Goal: Obtain resource: Obtain resource

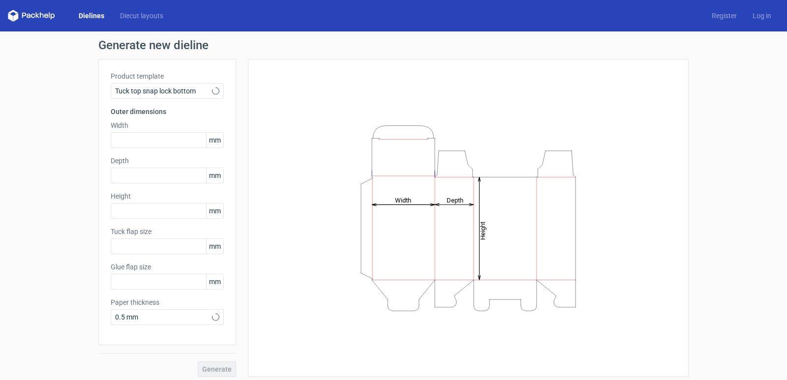
type input "15"
type input "10"
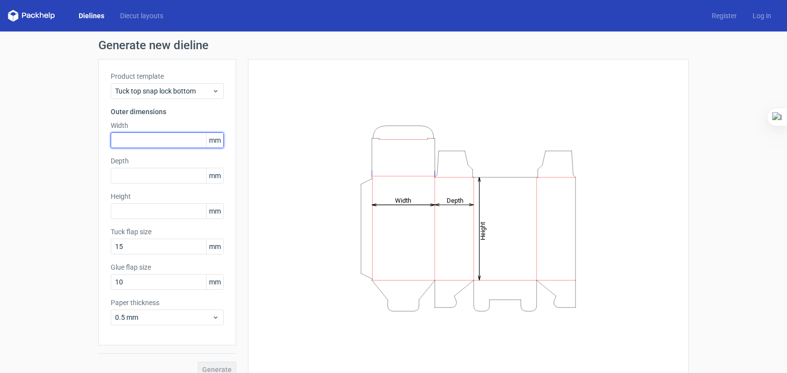
click at [145, 138] on input "text" at bounding box center [167, 140] width 113 height 16
type input "55"
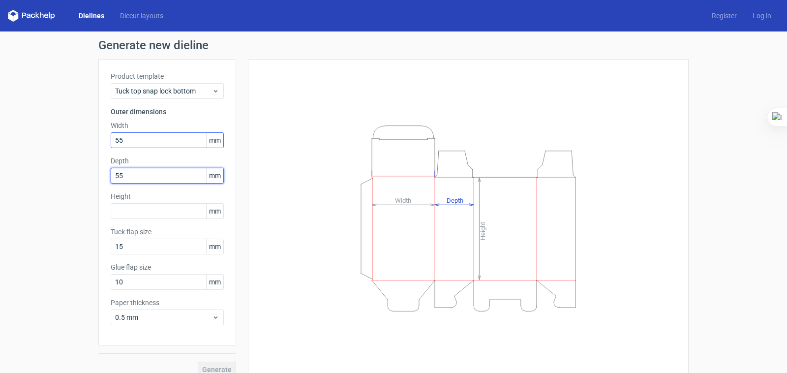
type input "55"
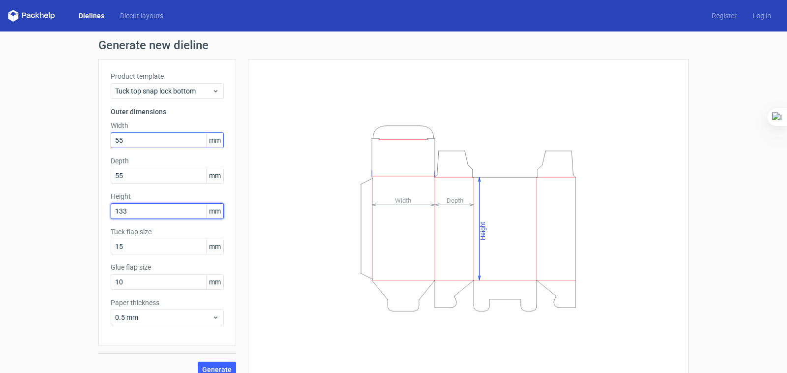
type input "133"
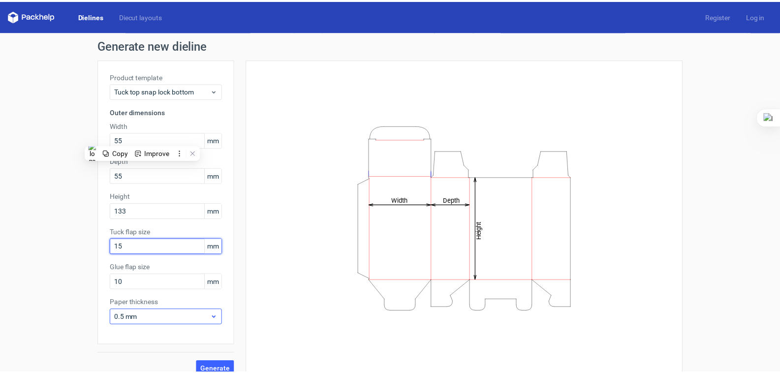
scroll to position [12, 0]
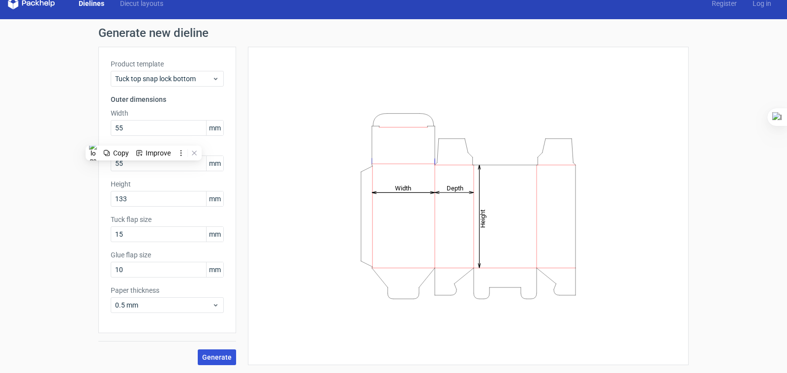
click at [225, 354] on span "Generate" at bounding box center [217, 357] width 30 height 7
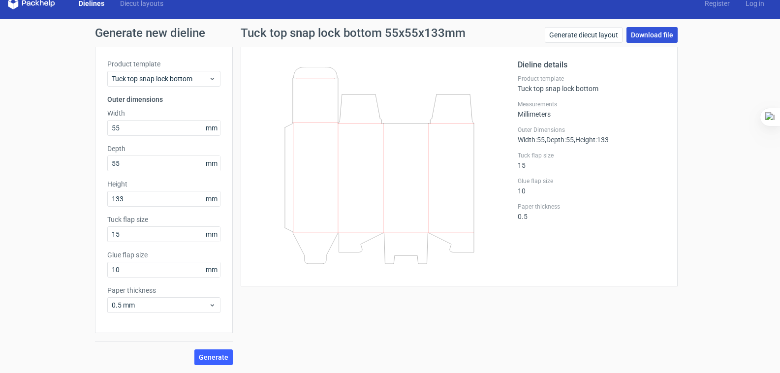
click at [637, 34] on link "Download file" at bounding box center [651, 35] width 51 height 16
click at [161, 202] on input "133" at bounding box center [163, 199] width 113 height 16
click at [147, 235] on input "15" at bounding box center [163, 234] width 113 height 16
click at [586, 35] on link "Generate diecut layout" at bounding box center [583, 35] width 78 height 16
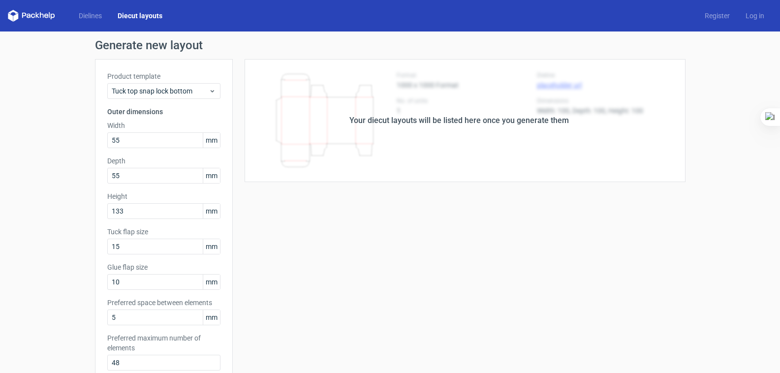
click at [433, 147] on div "Your diecut layouts will be listed here once you generate them" at bounding box center [459, 120] width 452 height 123
click at [582, 121] on div "Your diecut layouts will be listed here once you generate them" at bounding box center [459, 120] width 452 height 123
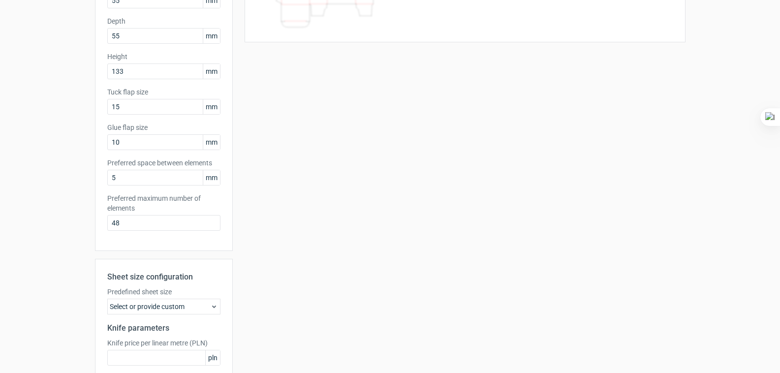
scroll to position [197, 0]
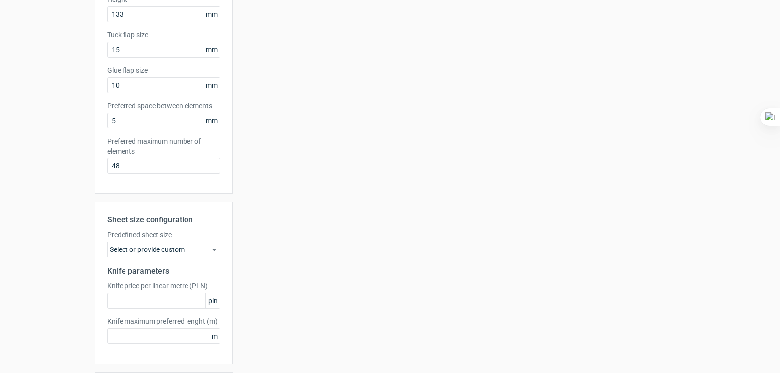
click at [198, 249] on div "Select or provide custom" at bounding box center [163, 249] width 113 height 16
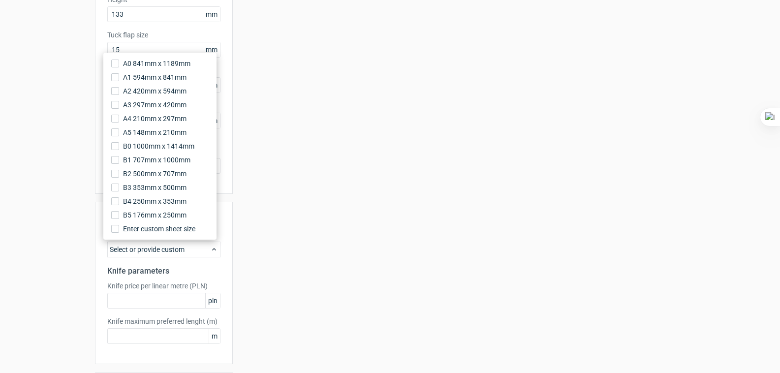
click at [315, 240] on div "Your diecut layouts will be listed here once you generate them Height Depth Wid…" at bounding box center [459, 129] width 452 height 534
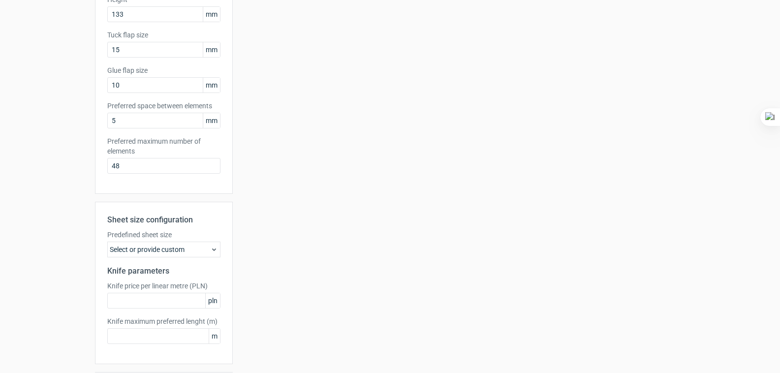
click at [308, 306] on div "Your diecut layouts will be listed here once you generate them Height Depth Wid…" at bounding box center [459, 129] width 452 height 534
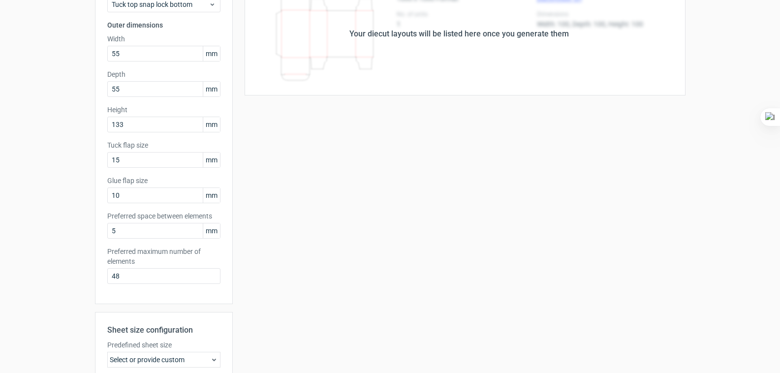
scroll to position [0, 0]
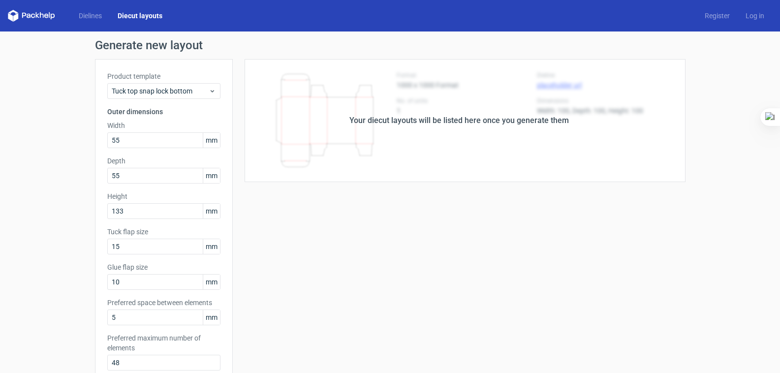
click at [578, 200] on div "Your diecut layouts will be listed here once you generate them Height Depth Wid…" at bounding box center [459, 326] width 452 height 534
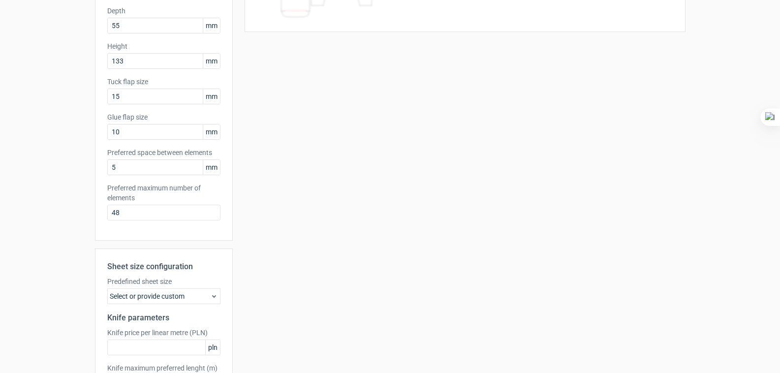
scroll to position [228, 0]
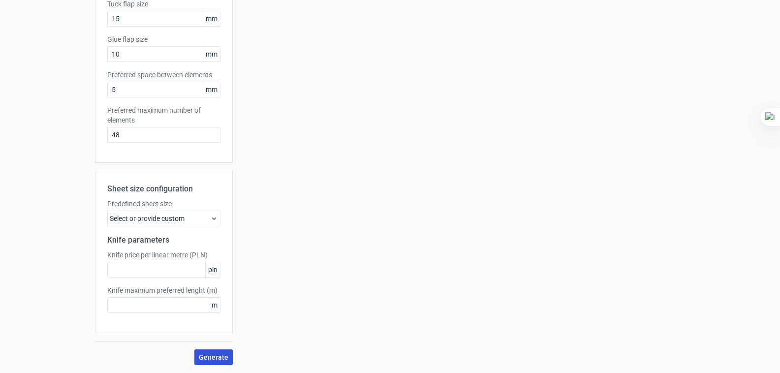
click at [203, 359] on span "Generate" at bounding box center [214, 357] width 30 height 7
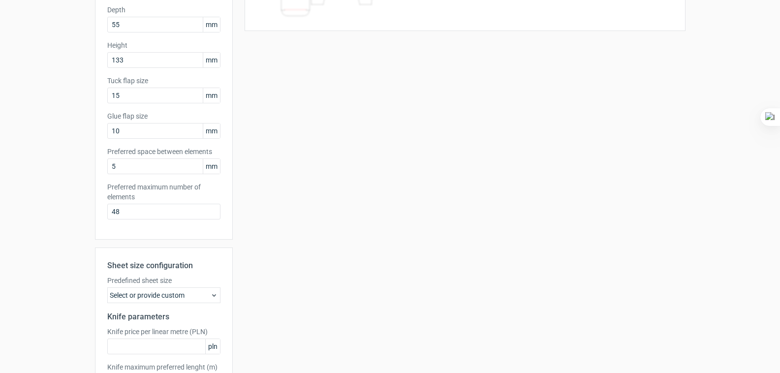
scroll to position [0, 0]
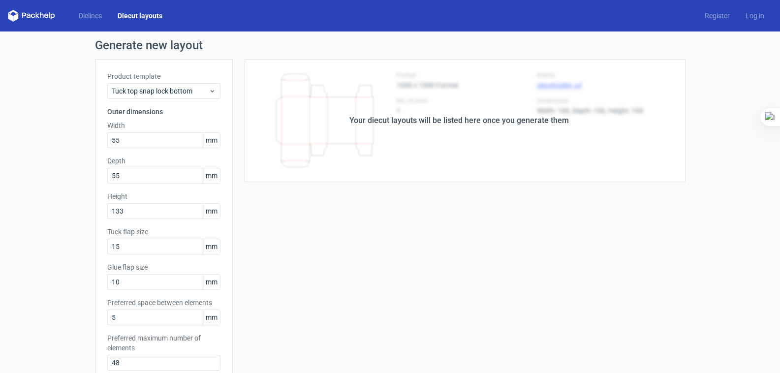
click at [389, 124] on div "Your diecut layouts will be listed here once you generate them" at bounding box center [458, 121] width 219 height 12
click at [54, 87] on div "Generate new layout Product template Tuck top snap lock bottom Outer dimensions…" at bounding box center [390, 315] width 780 height 569
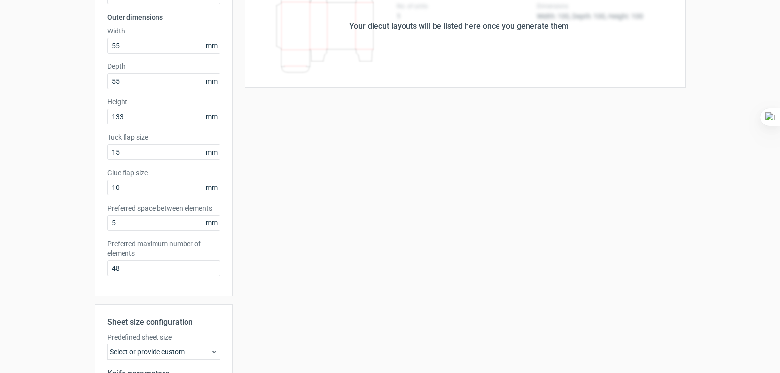
scroll to position [197, 0]
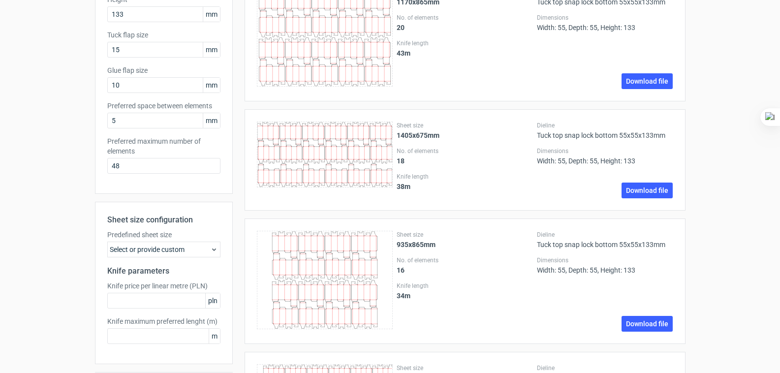
click at [185, 247] on div "Select or provide custom" at bounding box center [163, 249] width 113 height 16
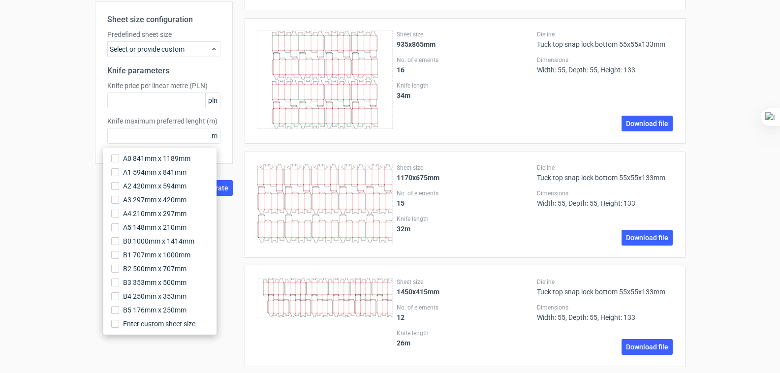
scroll to position [102, 0]
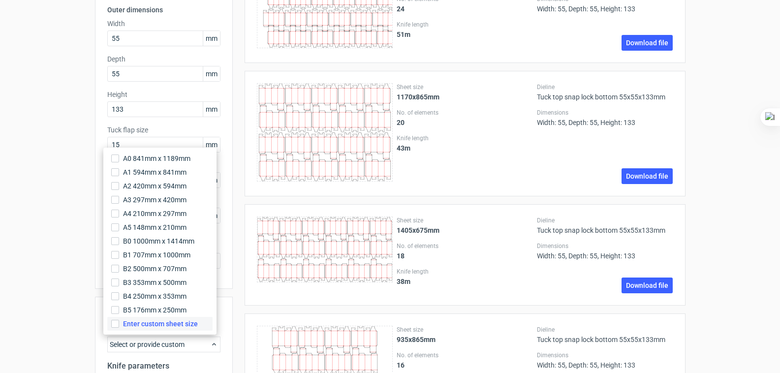
click at [166, 319] on span "Enter custom sheet size" at bounding box center [160, 324] width 75 height 10
click at [119, 320] on input "Enter custom sheet size" at bounding box center [115, 324] width 8 height 8
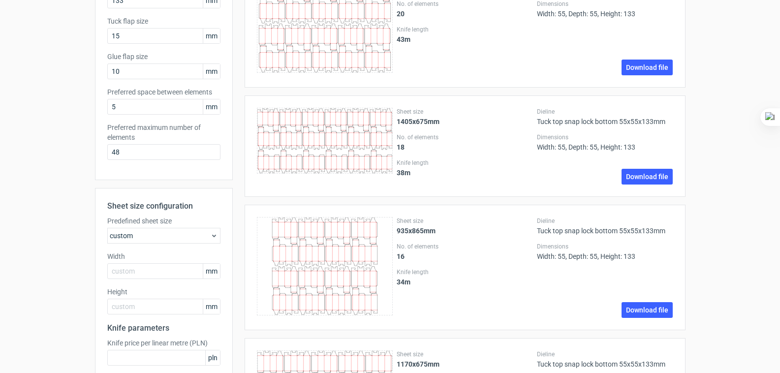
scroll to position [249, 0]
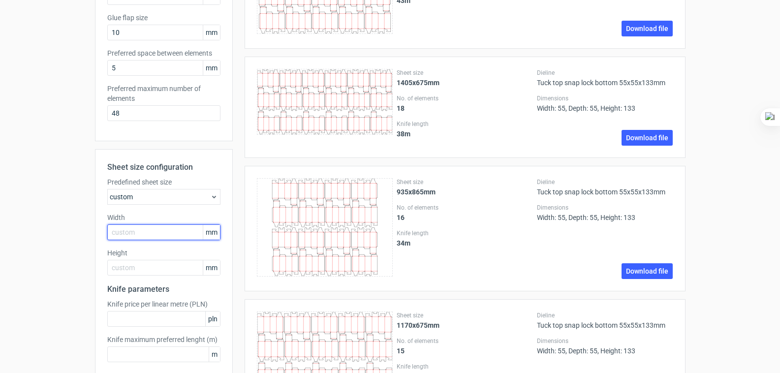
click at [139, 225] on input "text" at bounding box center [163, 232] width 113 height 16
type input "500"
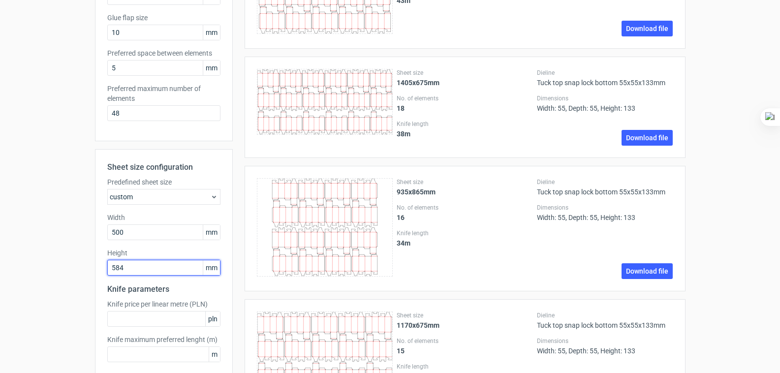
type input "584"
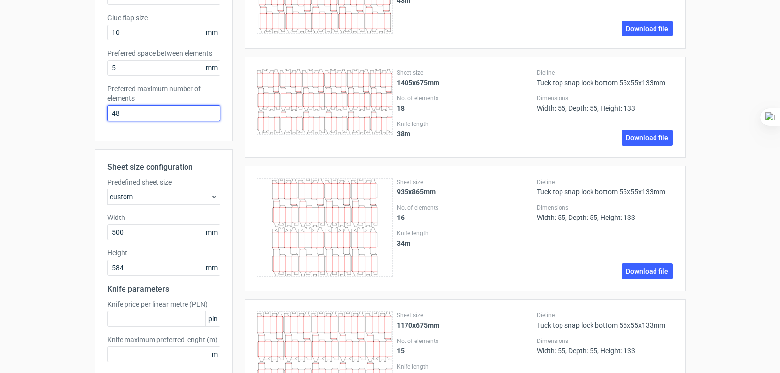
drag, startPoint x: 132, startPoint y: 105, endPoint x: 85, endPoint y: 112, distance: 47.2
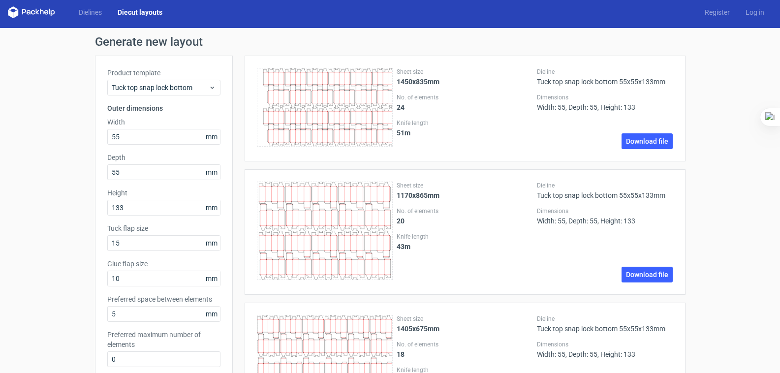
scroll to position [299, 0]
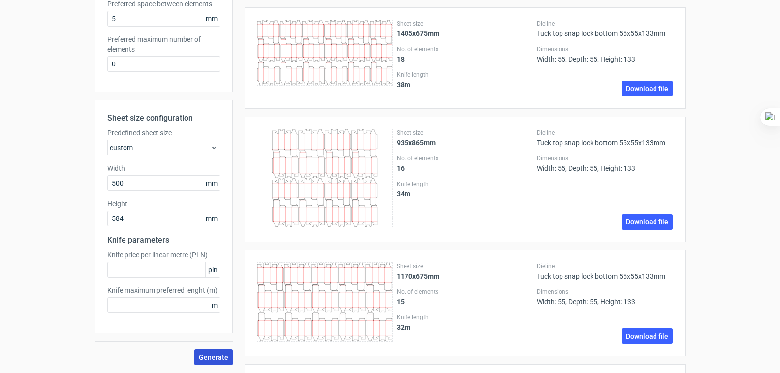
click at [209, 354] on span "Generate" at bounding box center [214, 357] width 30 height 7
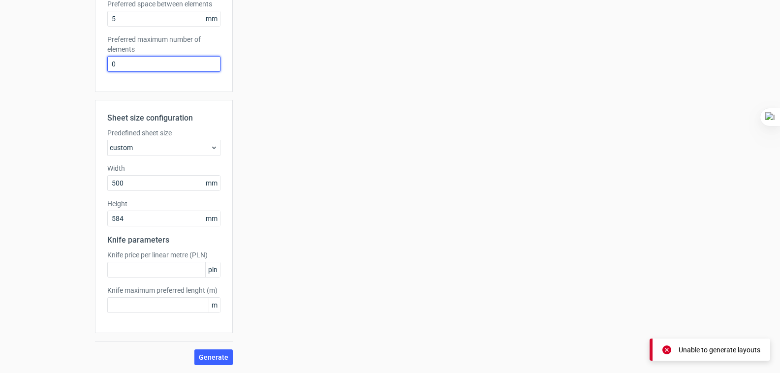
click at [120, 56] on input "0" at bounding box center [163, 64] width 113 height 16
drag, startPoint x: 126, startPoint y: 57, endPoint x: 99, endPoint y: 59, distance: 27.7
type input "4"
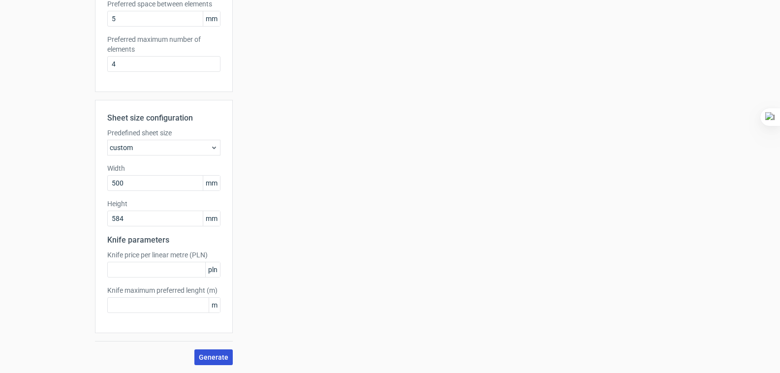
click at [214, 354] on span "Generate" at bounding box center [214, 357] width 30 height 7
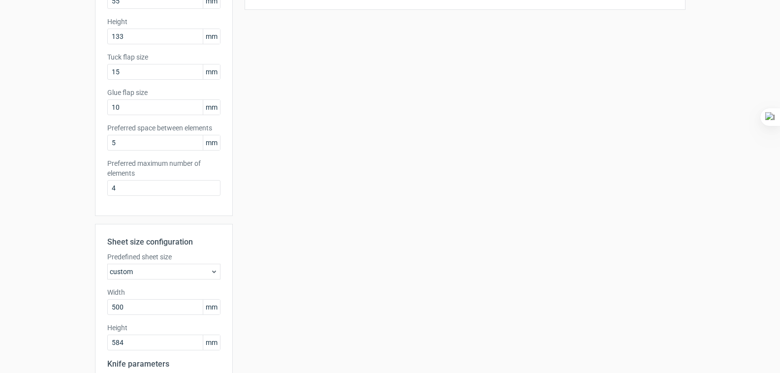
scroll to position [197, 0]
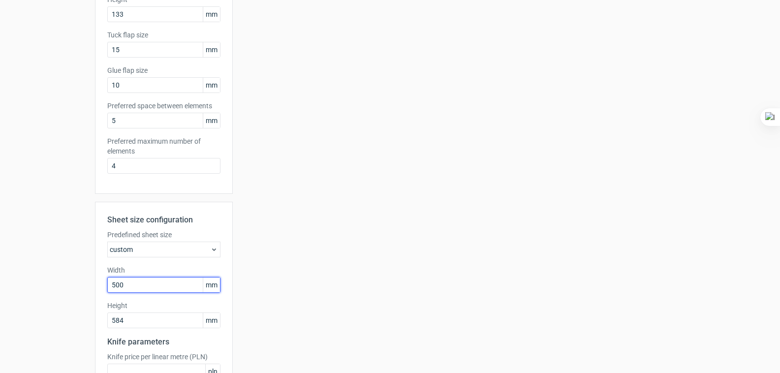
drag, startPoint x: 130, startPoint y: 281, endPoint x: 84, endPoint y: 280, distance: 46.3
click at [84, 280] on div "Generate new layout Product template Tuck top snap lock bottom Outer dimensions…" at bounding box center [390, 155] width 780 height 640
type input "584"
type input "500"
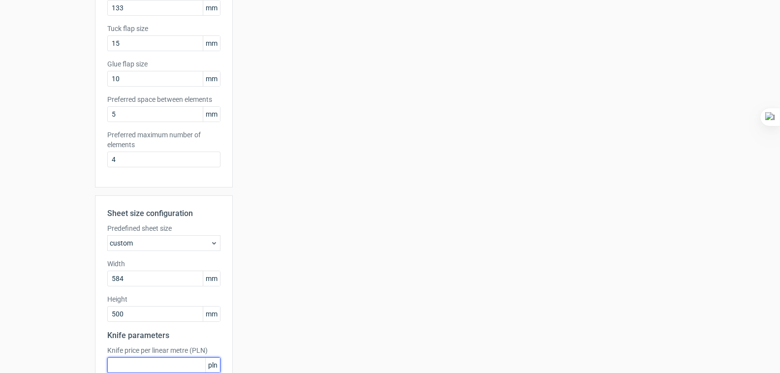
scroll to position [299, 0]
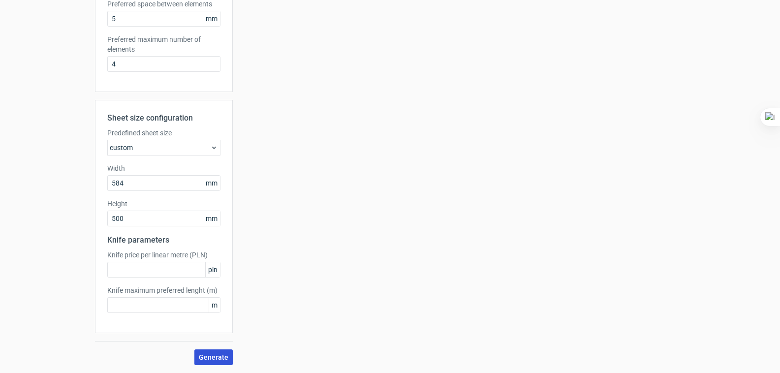
click at [228, 352] on button "Generate" at bounding box center [213, 357] width 38 height 16
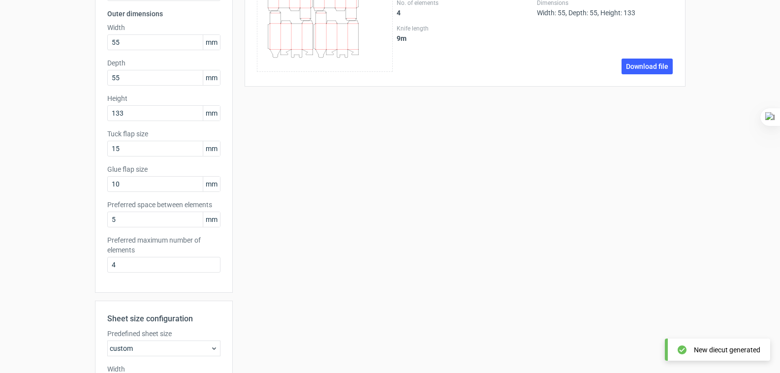
scroll to position [98, 0]
drag, startPoint x: 119, startPoint y: 257, endPoint x: 88, endPoint y: 254, distance: 31.6
click at [88, 254] on div "Generate new layout Product template Tuck top snap lock bottom Outer dimensions…" at bounding box center [390, 253] width 780 height 640
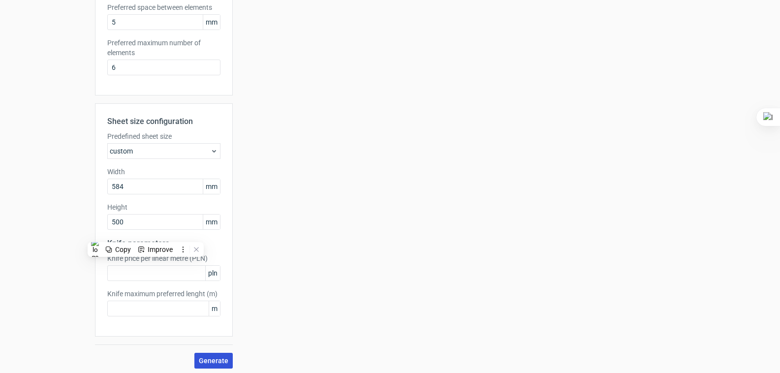
click at [213, 357] on span "Generate" at bounding box center [214, 360] width 30 height 7
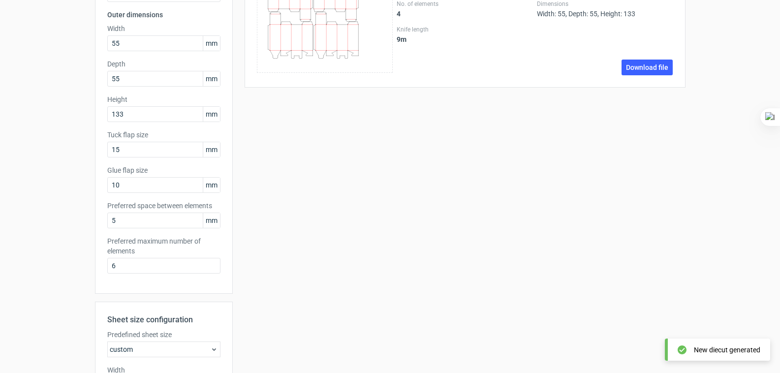
scroll to position [98, 0]
drag, startPoint x: 87, startPoint y: 259, endPoint x: 79, endPoint y: 259, distance: 7.9
click at [79, 259] on div "Generate new layout Product template Tuck top snap lock bottom Outer dimensions…" at bounding box center [390, 253] width 780 height 640
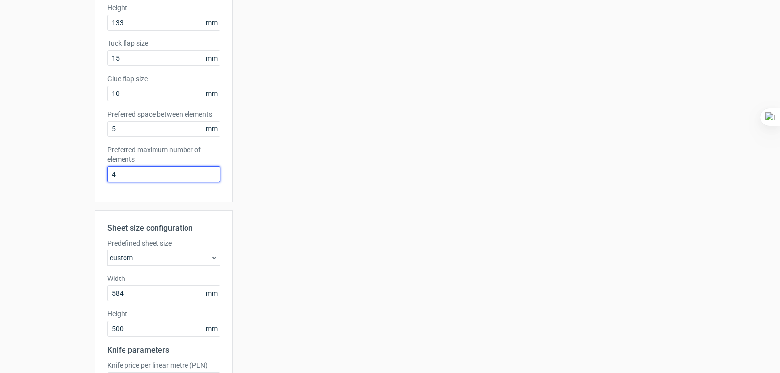
scroll to position [295, 0]
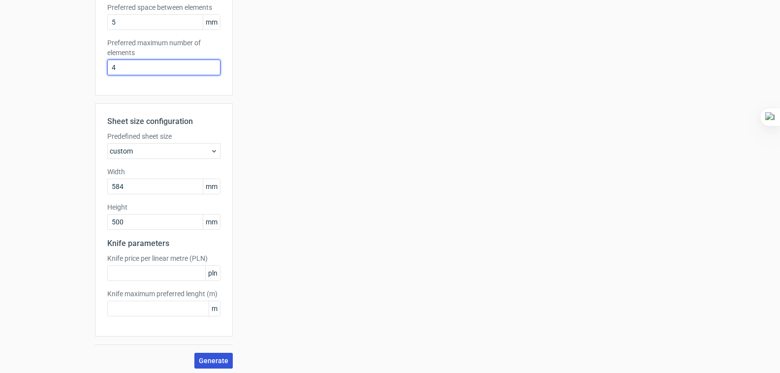
type input "4"
click at [213, 357] on span "Generate" at bounding box center [214, 360] width 30 height 7
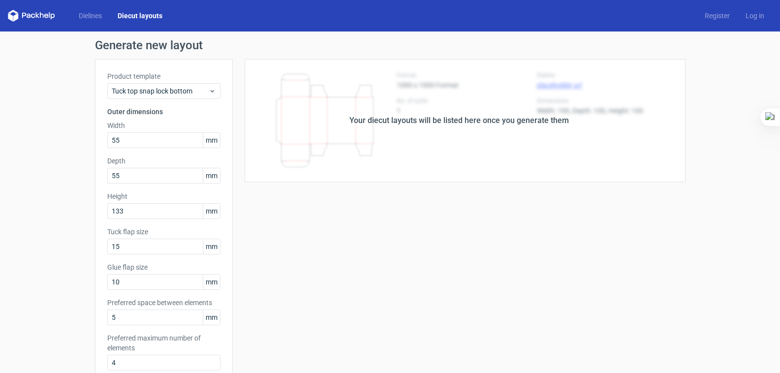
scroll to position [0, 0]
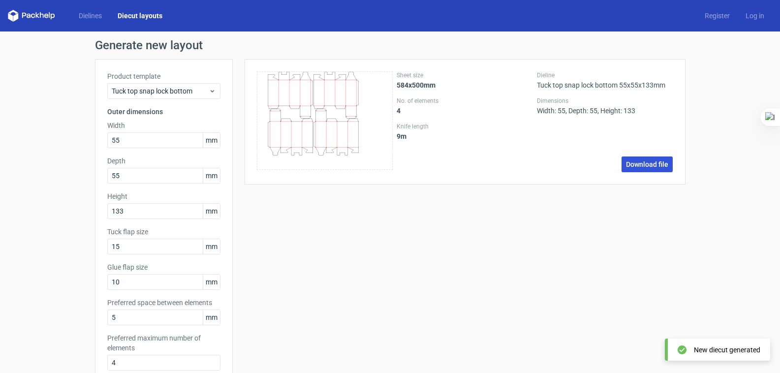
click at [651, 157] on link "Download file" at bounding box center [646, 164] width 51 height 16
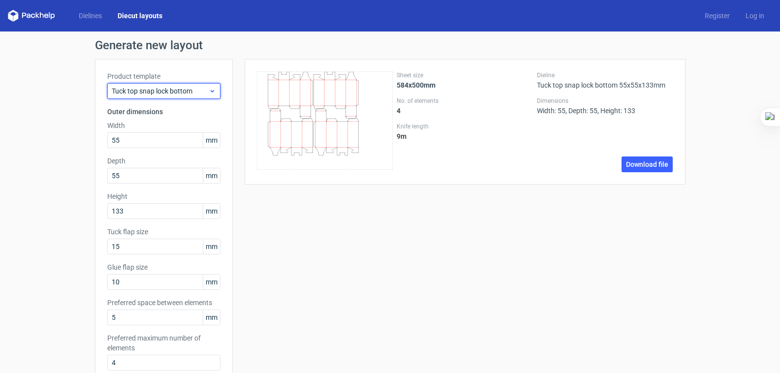
click at [170, 86] on span "Tuck top snap lock bottom" at bounding box center [160, 91] width 97 height 10
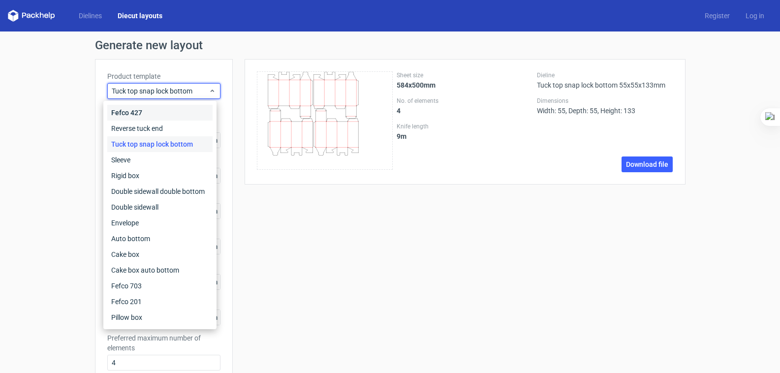
click at [148, 105] on div "Fefco 427" at bounding box center [159, 113] width 105 height 16
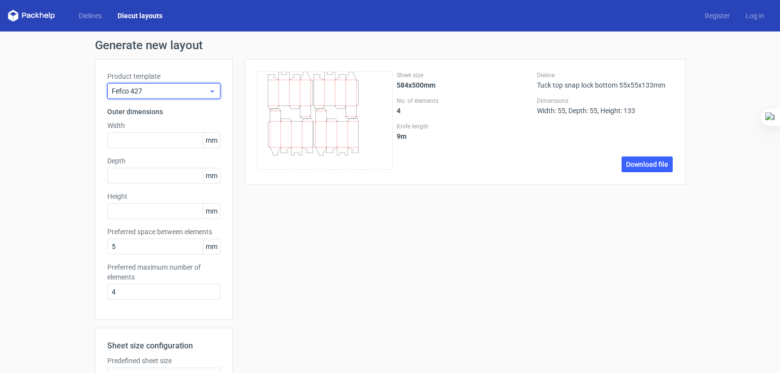
click at [179, 86] on span "Fefco 427" at bounding box center [160, 91] width 97 height 10
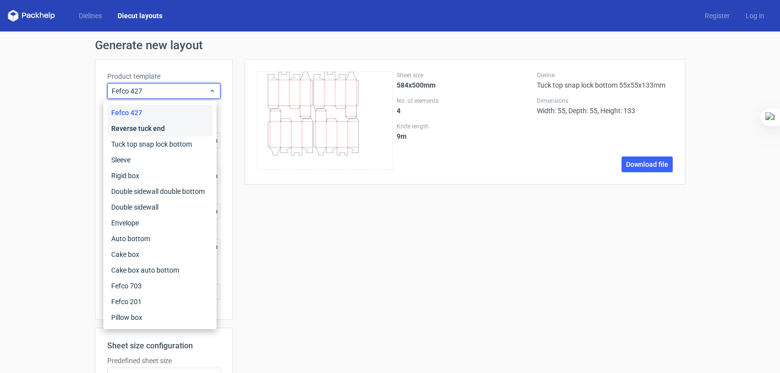
click at [156, 121] on div "Reverse tuck end" at bounding box center [159, 128] width 105 height 16
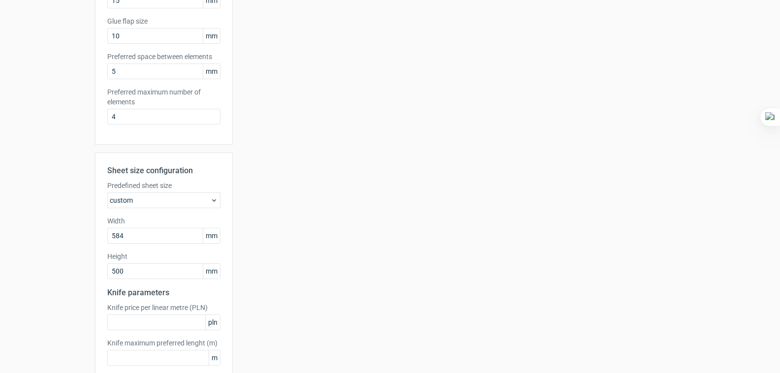
scroll to position [299, 0]
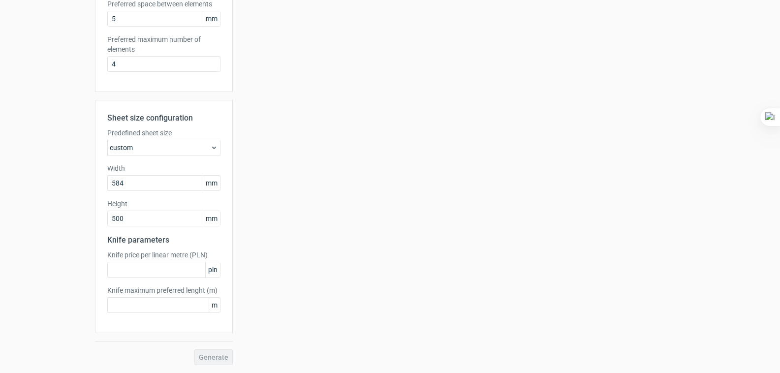
click at [209, 349] on div "Generate" at bounding box center [164, 357] width 138 height 16
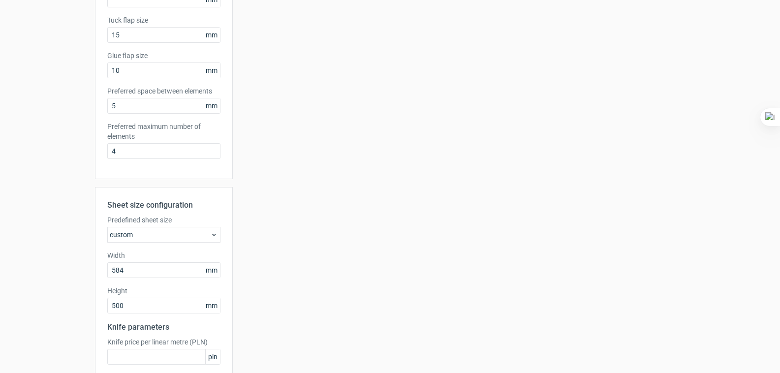
scroll to position [53, 0]
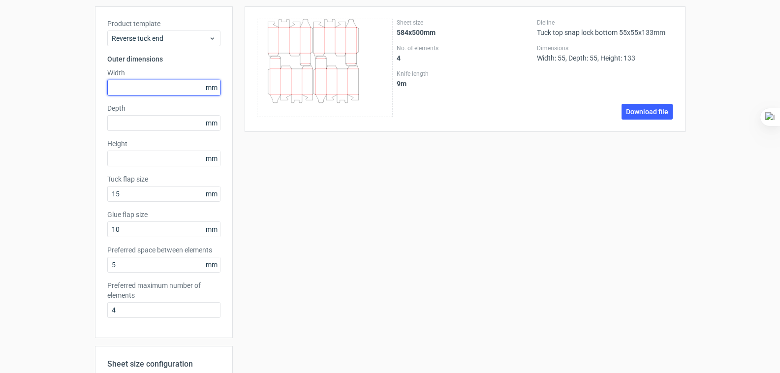
click at [145, 87] on input "text" at bounding box center [163, 88] width 113 height 16
type input "55"
type input "133"
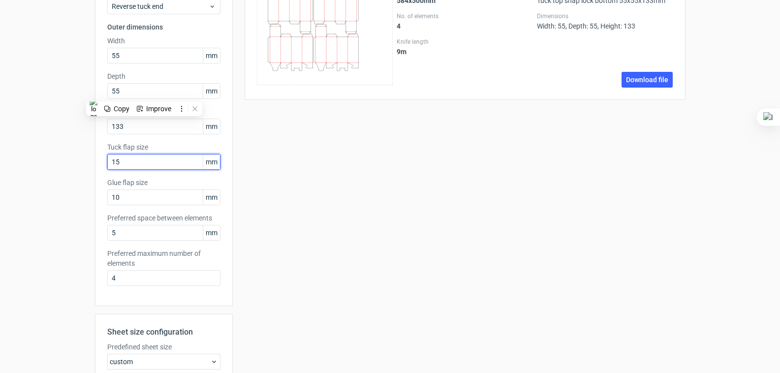
scroll to position [102, 0]
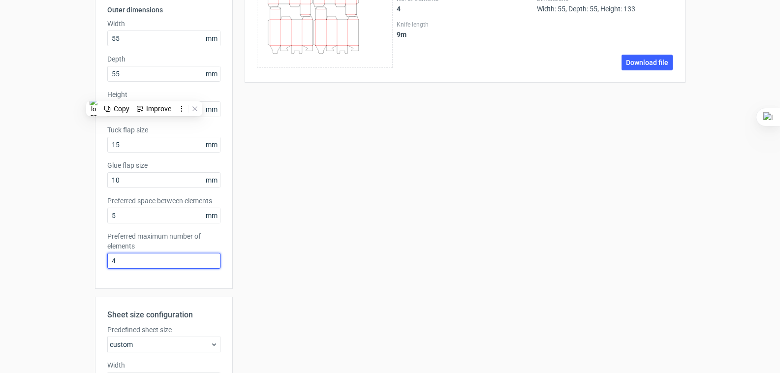
drag, startPoint x: 125, startPoint y: 256, endPoint x: 84, endPoint y: 255, distance: 41.3
click at [84, 255] on div "Generate new layout Product template Reverse tuck end Outer dimensions Width 55…" at bounding box center [390, 250] width 780 height 640
type input "1"
click at [265, 230] on div "Sheet size 584x500mm No. of elements 4 Knife length 9 m Dieline Tuck top snap l…" at bounding box center [459, 259] width 452 height 604
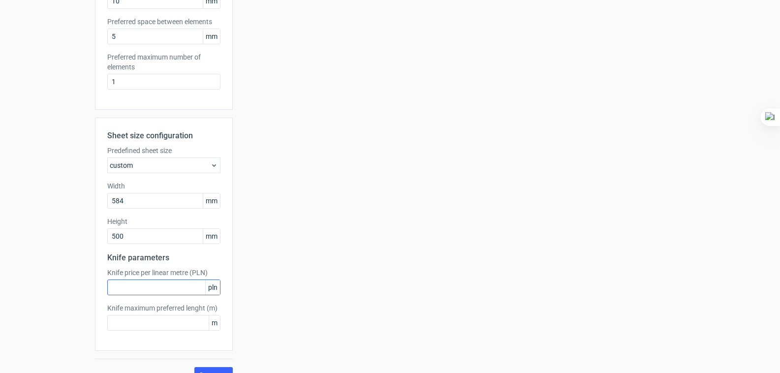
scroll to position [299, 0]
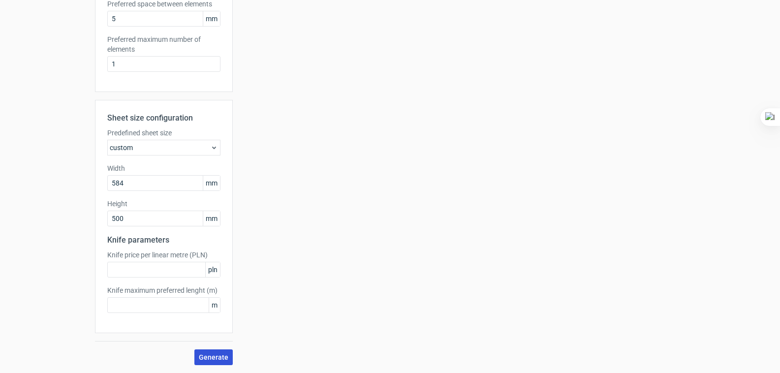
click at [215, 354] on span "Generate" at bounding box center [214, 357] width 30 height 7
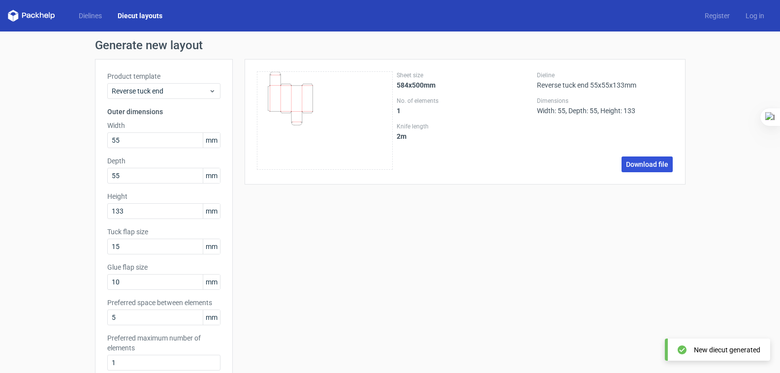
click at [641, 156] on link "Download file" at bounding box center [646, 164] width 51 height 16
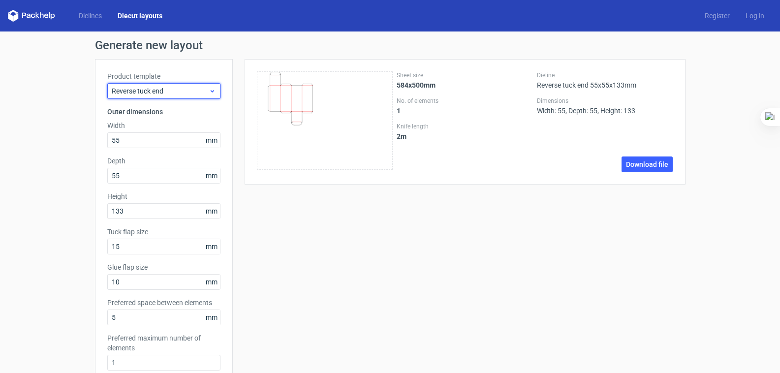
click at [161, 86] on span "Reverse tuck end" at bounding box center [160, 91] width 97 height 10
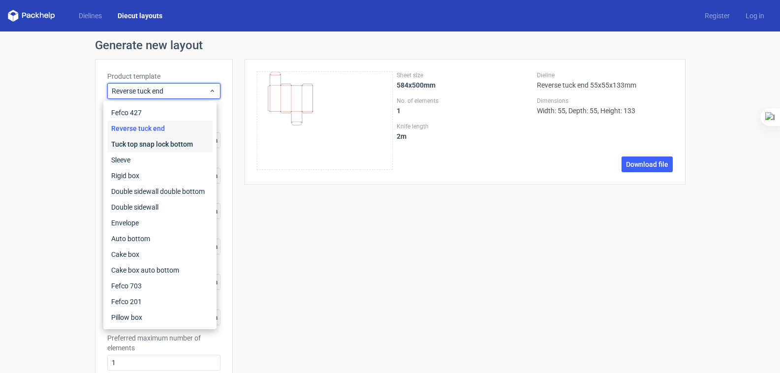
click at [154, 136] on div "Tuck top snap lock bottom" at bounding box center [159, 144] width 105 height 16
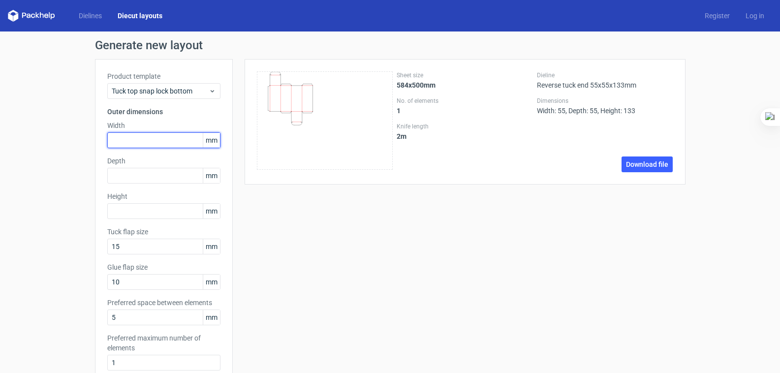
click at [146, 135] on input "text" at bounding box center [163, 140] width 113 height 16
type input "55"
type input "133"
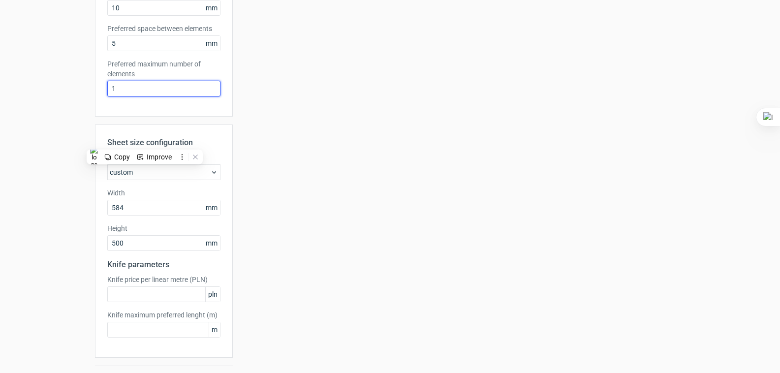
scroll to position [299, 0]
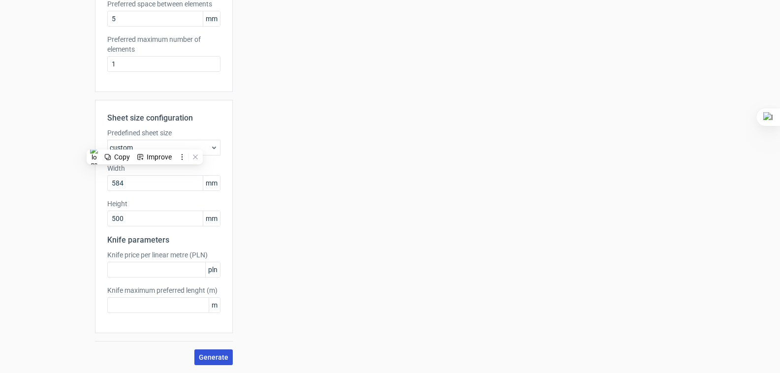
click at [221, 354] on span "Generate" at bounding box center [214, 357] width 30 height 7
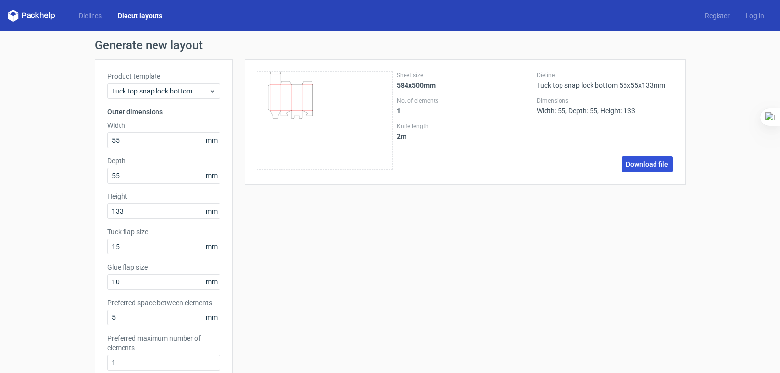
click at [643, 160] on link "Download file" at bounding box center [646, 164] width 51 height 16
type input "15"
type input "10"
